Goal: Submit feedback/report problem: Submit feedback/report problem

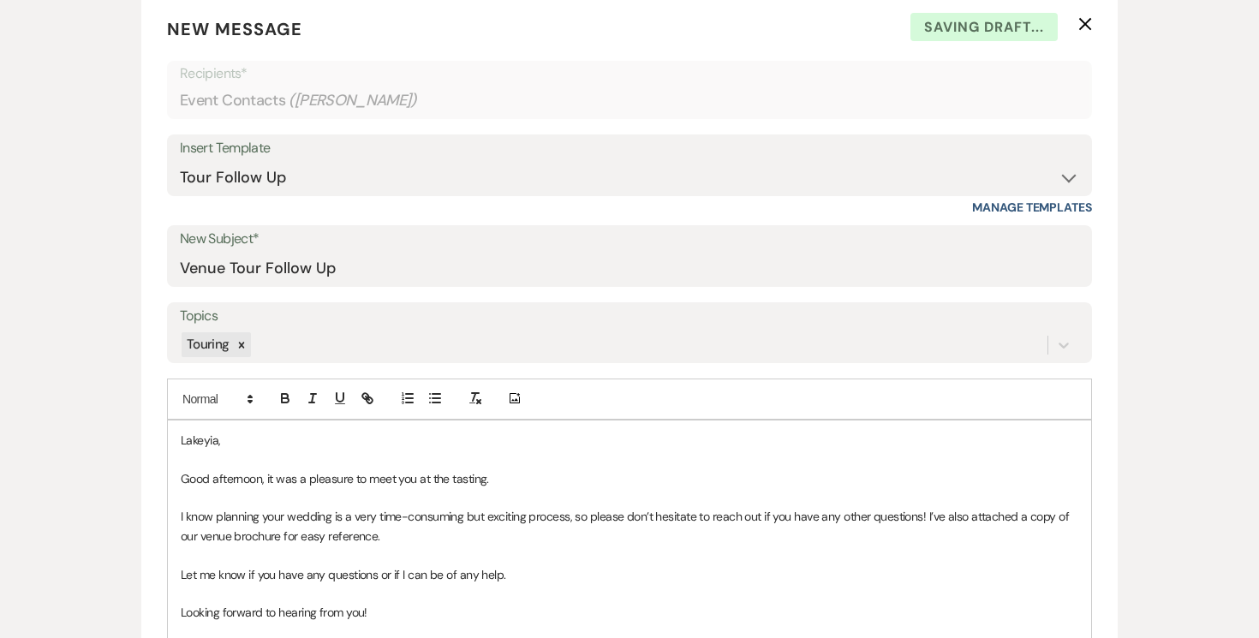
scroll to position [695, 0]
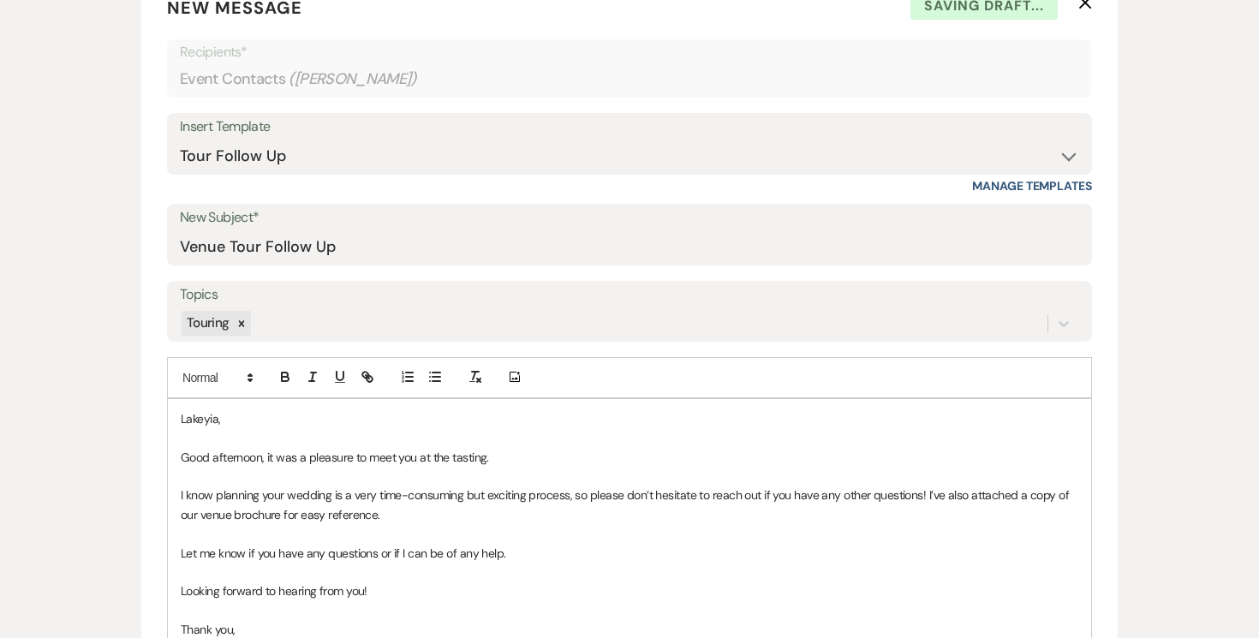
select select "0"
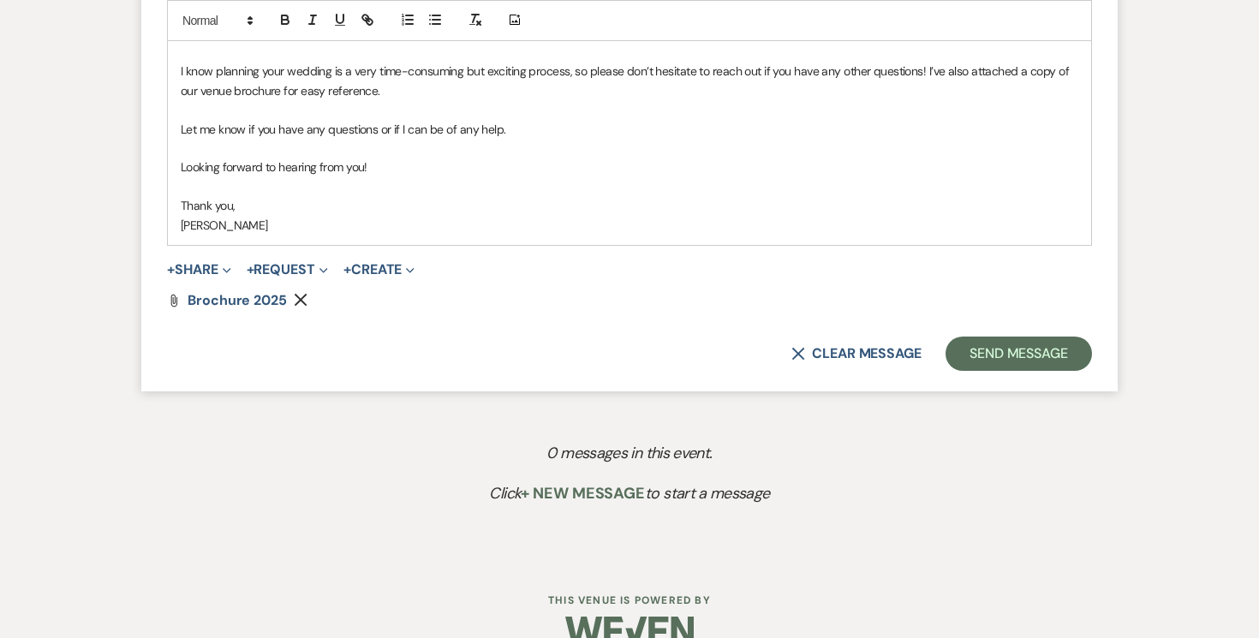
scroll to position [1151, 0]
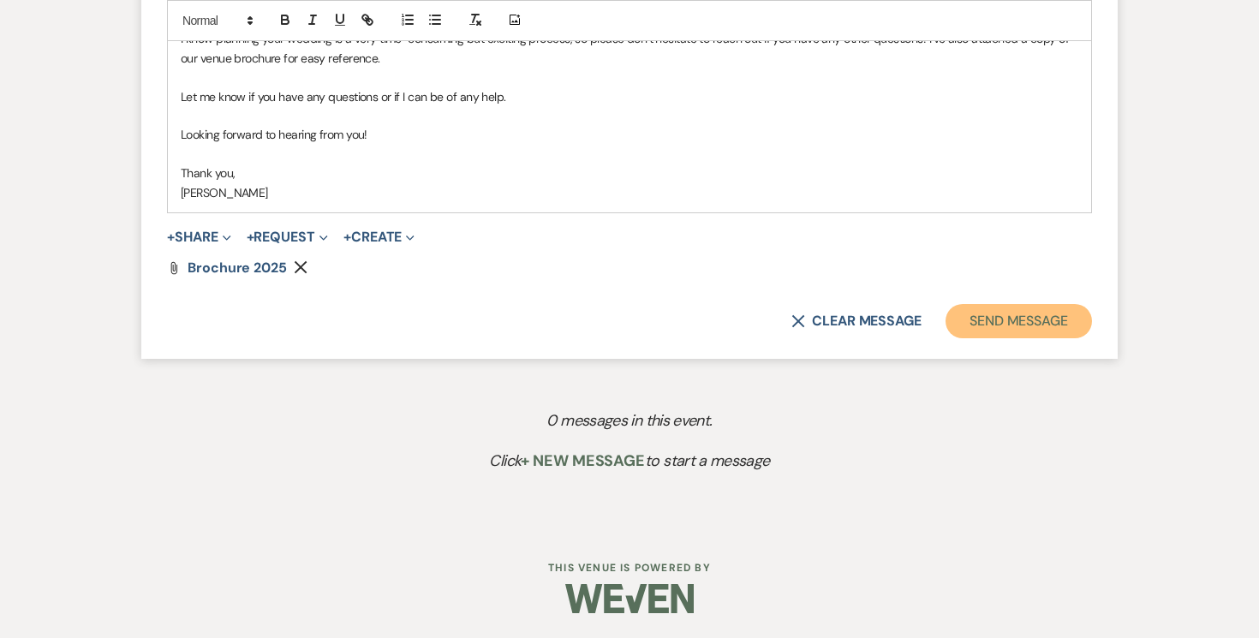
click at [997, 322] on button "Send Message" at bounding box center [1018, 321] width 146 height 34
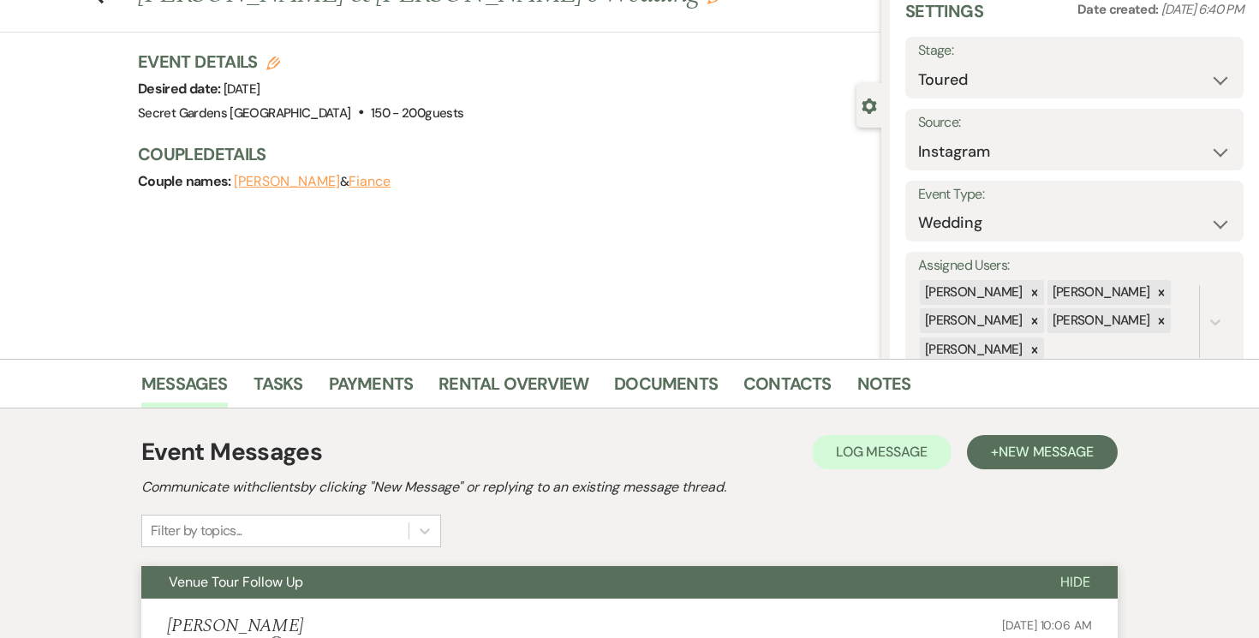
scroll to position [0, 0]
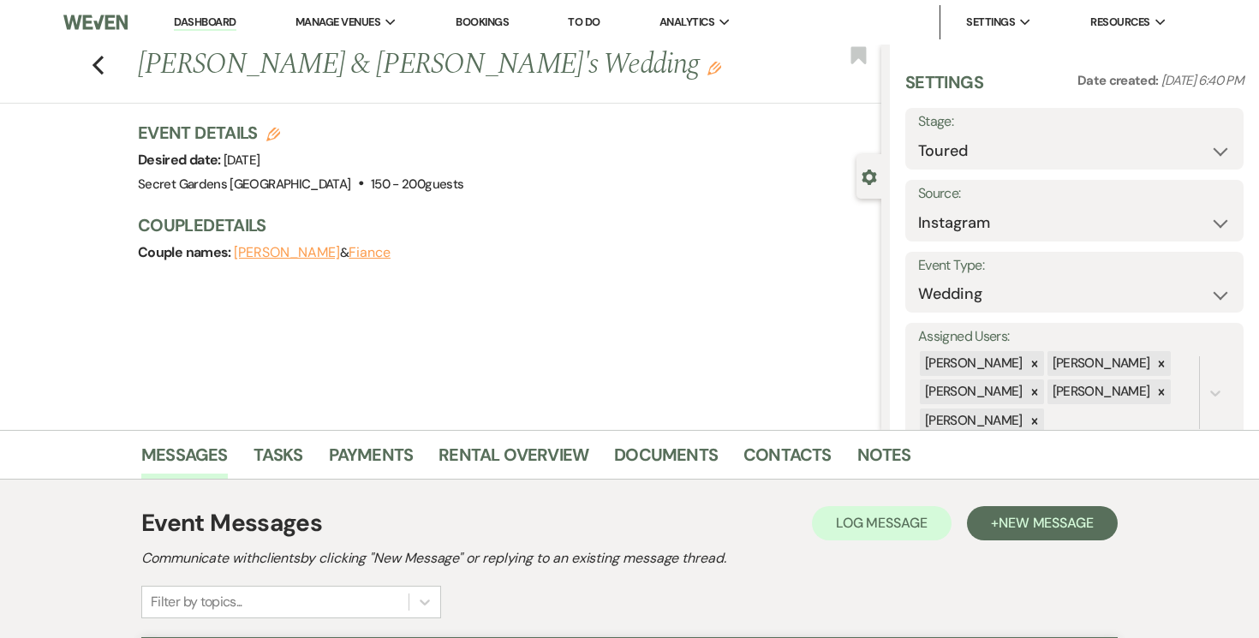
click at [202, 20] on link "Dashboard" at bounding box center [205, 23] width 62 height 16
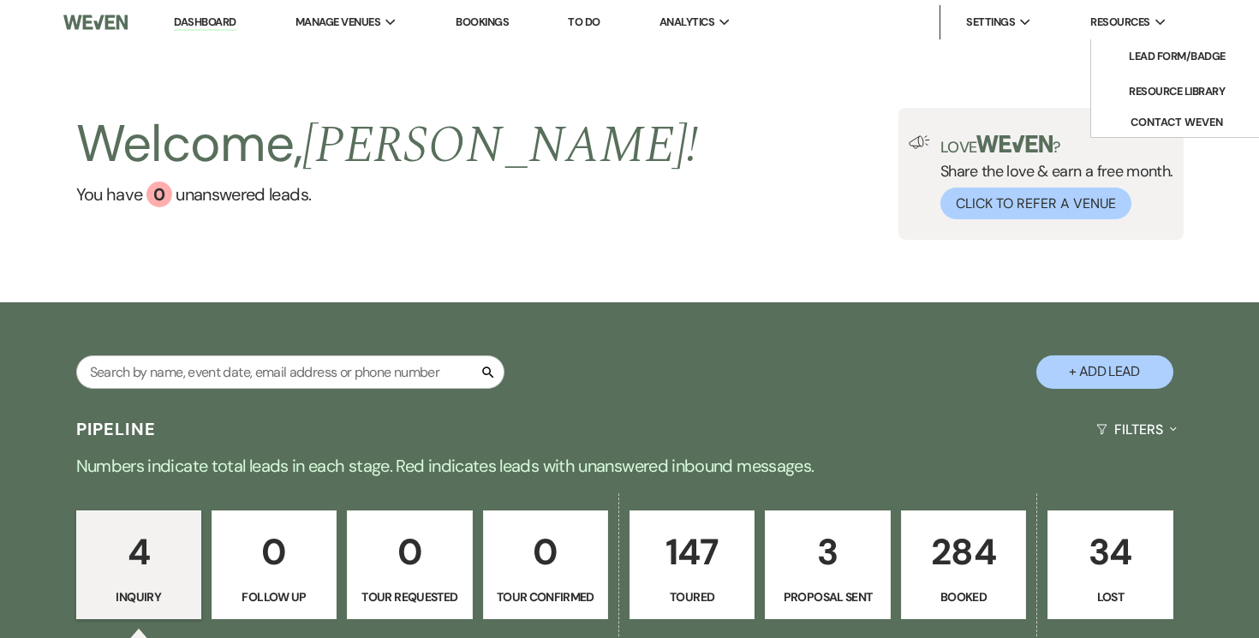
scroll to position [0, 3]
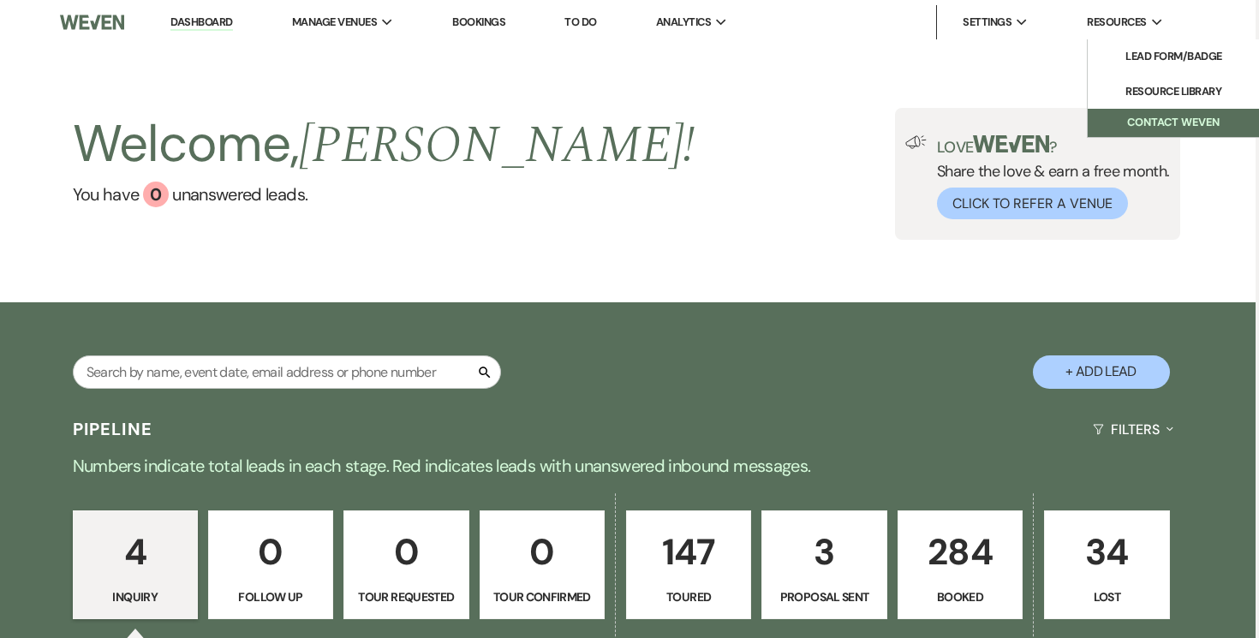
click at [1187, 123] on button "Contact Weven" at bounding box center [1172, 123] width 171 height 28
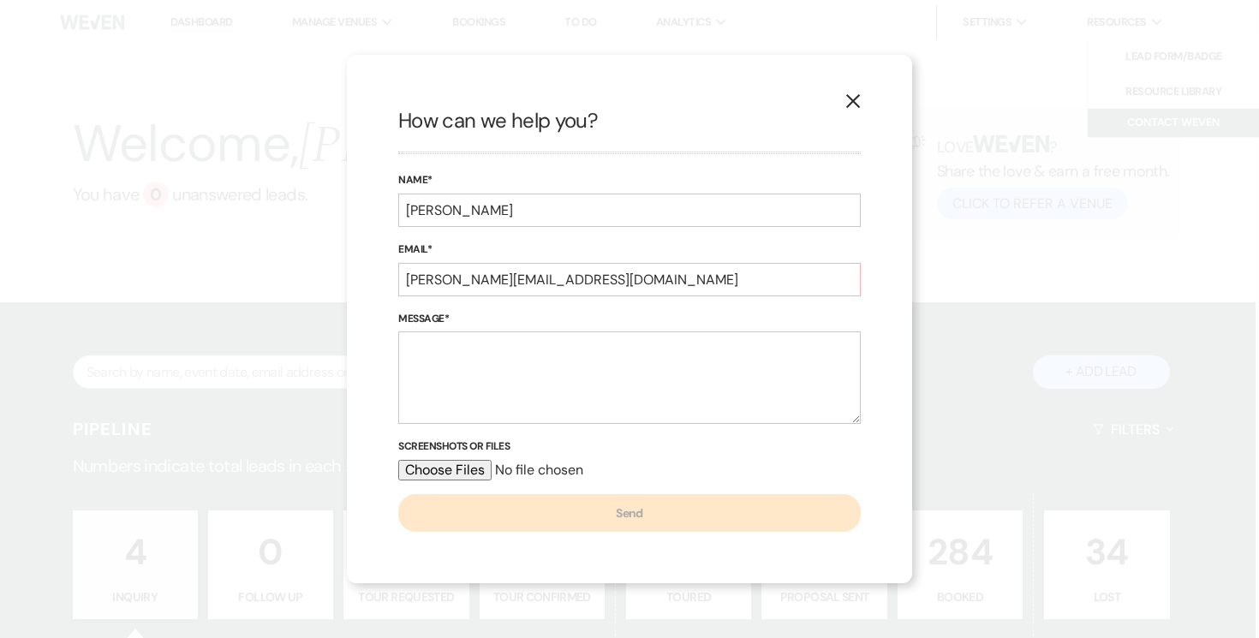
scroll to position [0, 0]
click at [572, 346] on textarea "Message*" at bounding box center [629, 377] width 462 height 92
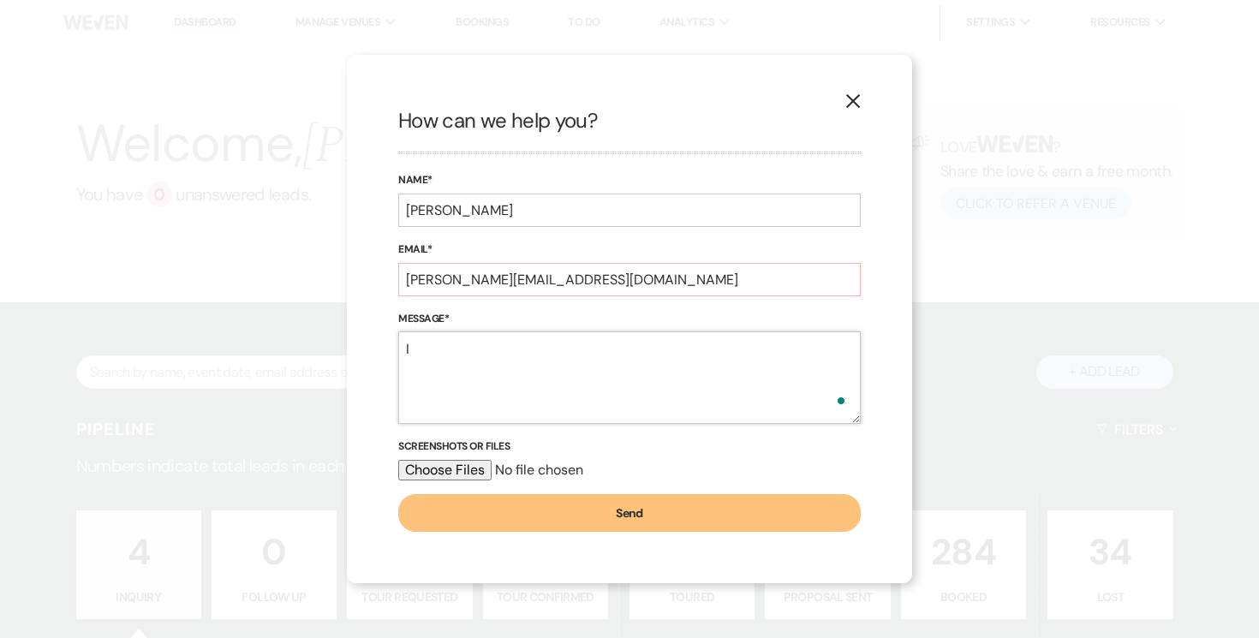
type textarea "I"
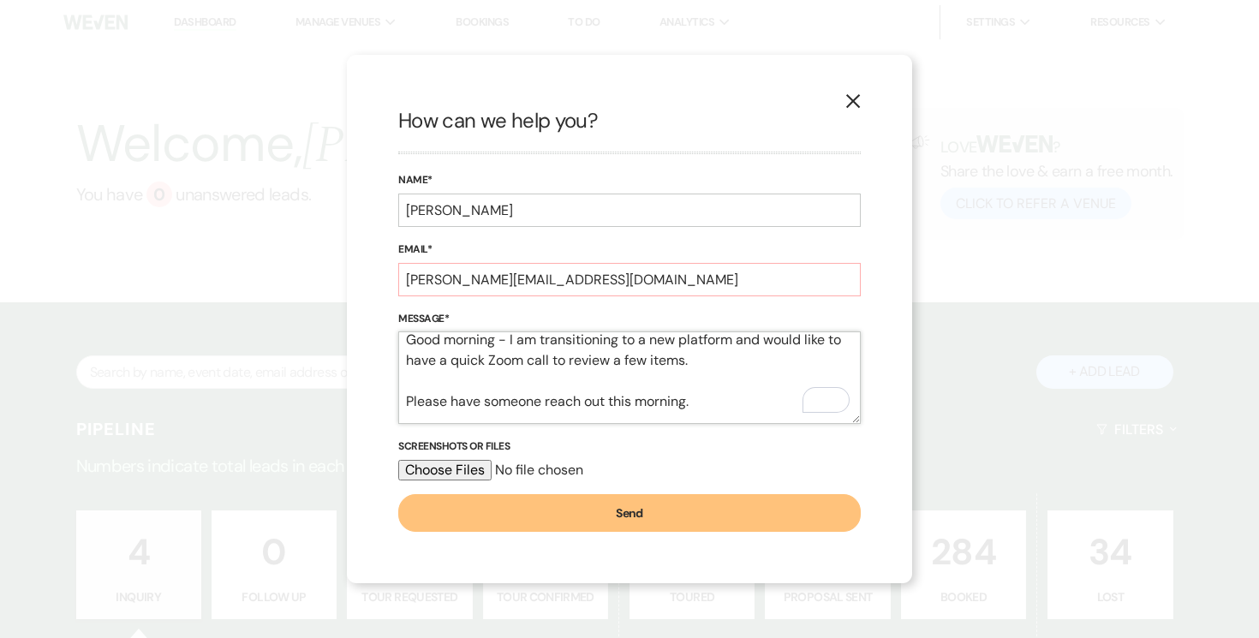
drag, startPoint x: 524, startPoint y: 358, endPoint x: 540, endPoint y: 360, distance: 16.5
click at [524, 359] on textarea "Good morning - I am transitioning to a new platform and would like to have a qu…" at bounding box center [629, 377] width 462 height 92
drag, startPoint x: 741, startPoint y: 340, endPoint x: 786, endPoint y: 366, distance: 52.1
click at [741, 340] on textarea "Good morning - I am transitioning to a new platform and would like to have a qu…" at bounding box center [629, 377] width 462 height 92
type textarea "Good morning - I am transitioning to a new platform [DATE] and would like to ha…"
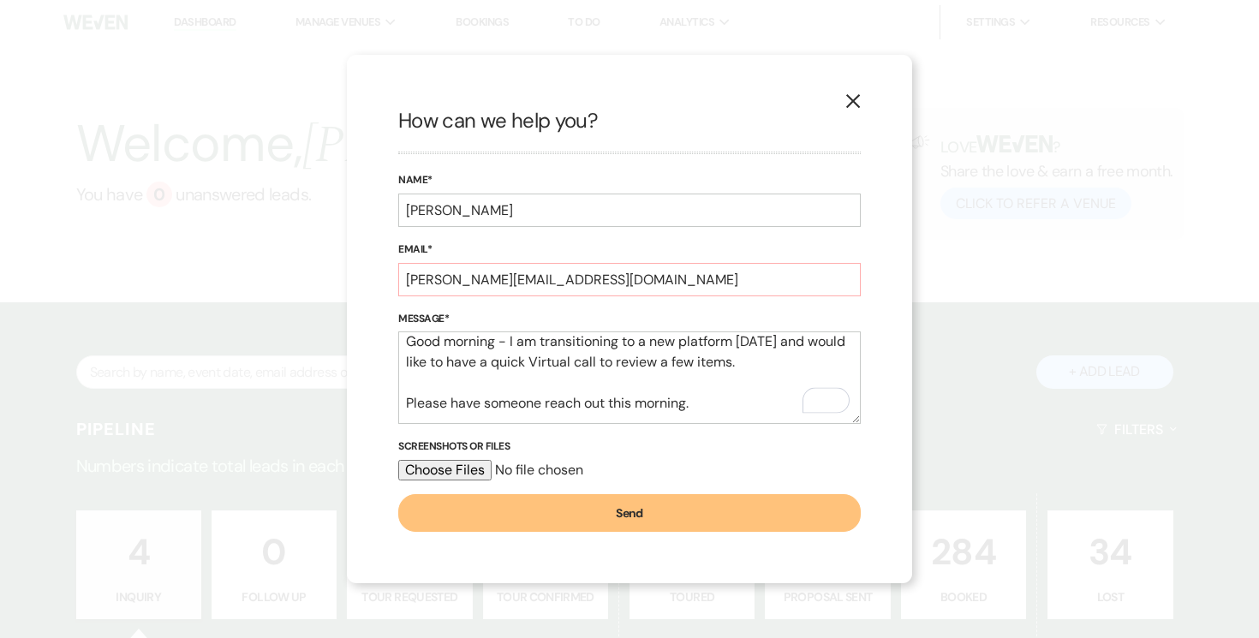
click at [639, 517] on button "Send" at bounding box center [629, 513] width 462 height 38
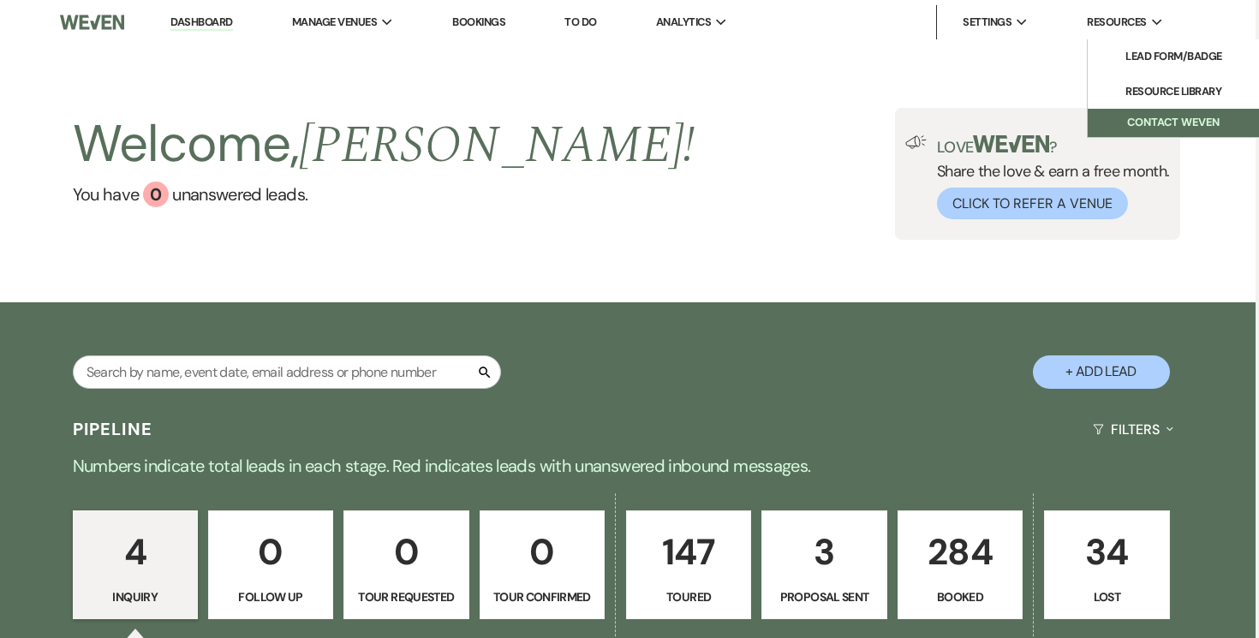
click at [1139, 114] on button "Contact Weven" at bounding box center [1172, 123] width 171 height 28
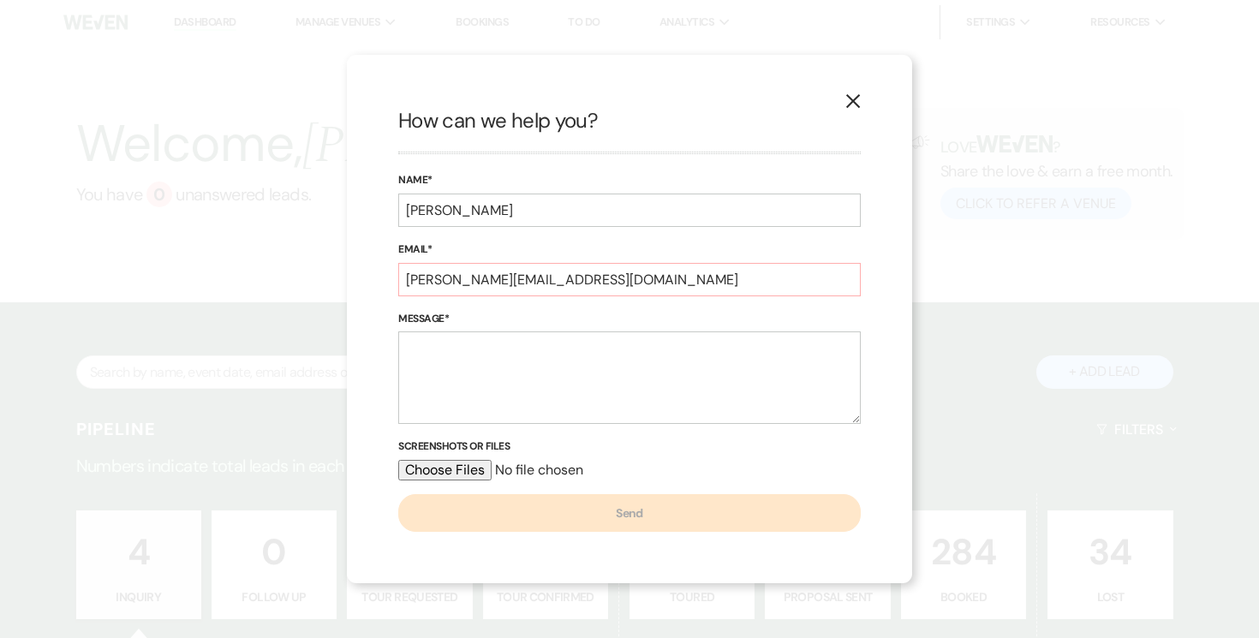
click at [858, 98] on icon "X" at bounding box center [852, 100] width 15 height 15
